Goal: Task Accomplishment & Management: Manage account settings

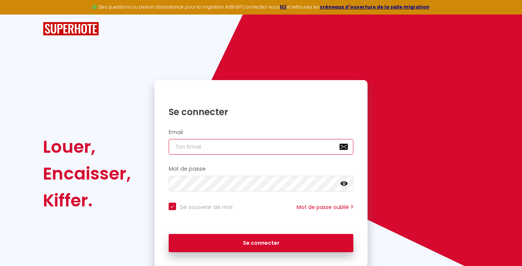
type input "[EMAIL_ADDRESS][DOMAIN_NAME]"
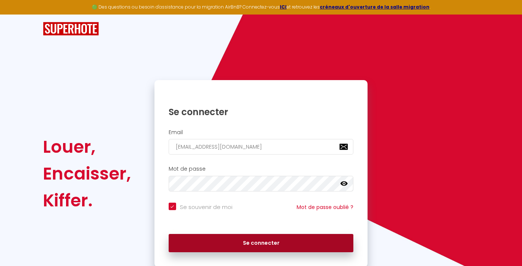
click at [237, 242] on button "Se connecter" at bounding box center [261, 243] width 185 height 19
checkbox input "true"
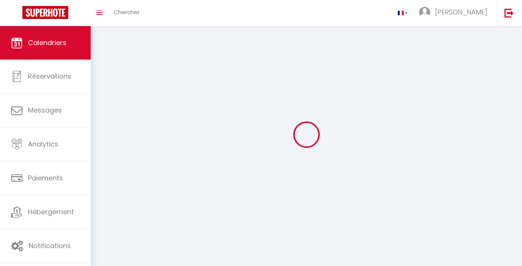
select select
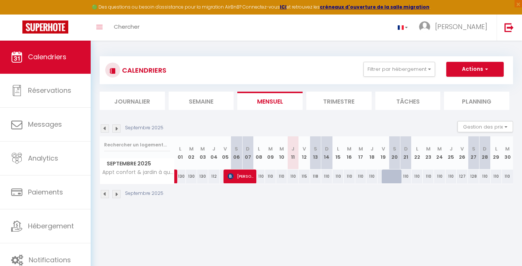
select select
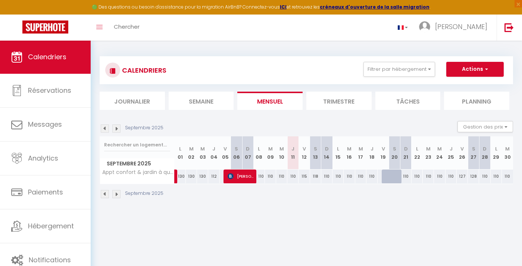
select select
click at [247, 176] on span "[PERSON_NAME]" at bounding box center [241, 176] width 26 height 14
select select "OK"
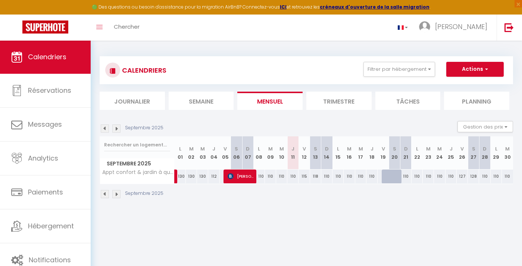
select select "0"
select select "1"
select select
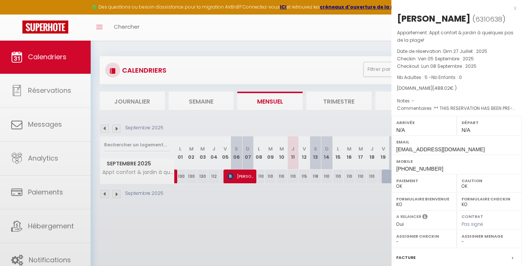
select select "45563"
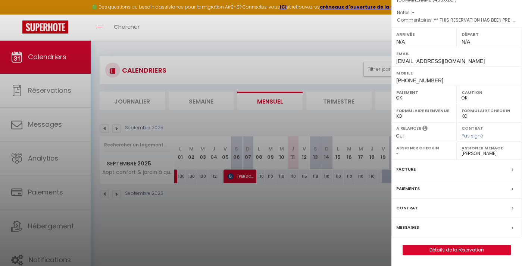
scroll to position [87, 0]
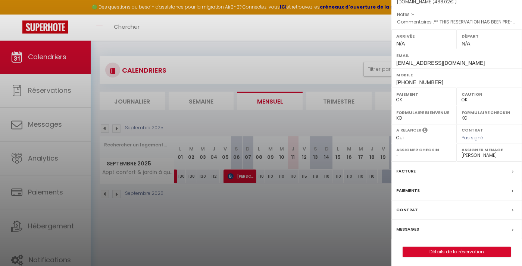
click at [261, 196] on div at bounding box center [261, 133] width 522 height 266
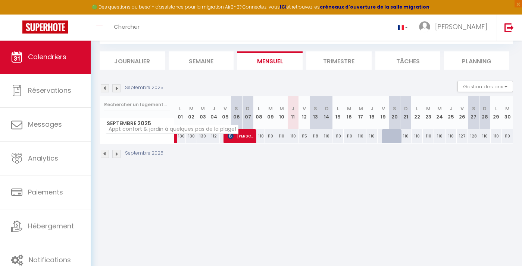
scroll to position [40, 0]
click at [294, 116] on th "J 11" at bounding box center [292, 112] width 11 height 33
click at [250, 135] on span "[PERSON_NAME]" at bounding box center [241, 136] width 26 height 14
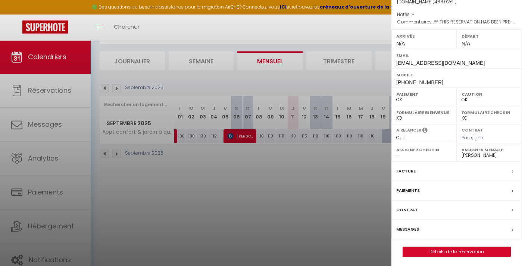
click at [418, 227] on div "Messages" at bounding box center [456, 229] width 131 height 19
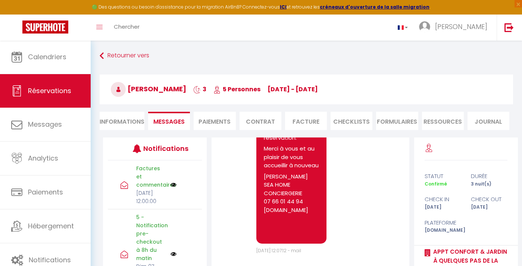
scroll to position [4792, 0]
click at [356, 127] on li "CHECKLISTS" at bounding box center [352, 121] width 42 height 18
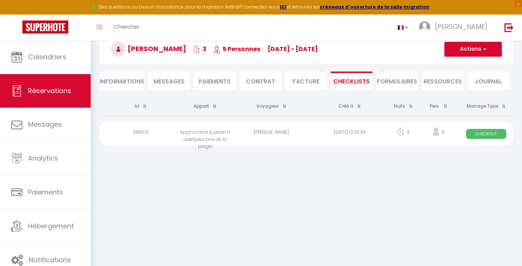
scroll to position [40, 0]
click at [198, 136] on div "Appt confort & jardin à quelques pas de la plage!" at bounding box center [205, 134] width 54 height 24
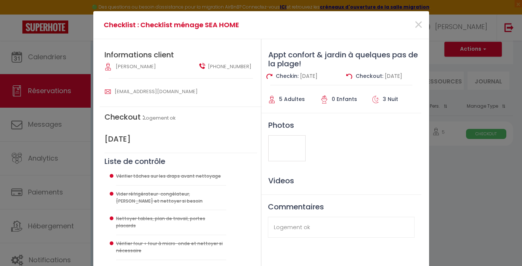
scroll to position [0, 0]
click at [421, 25] on span "×" at bounding box center [418, 25] width 9 height 22
